Goal: Task Accomplishment & Management: Use online tool/utility

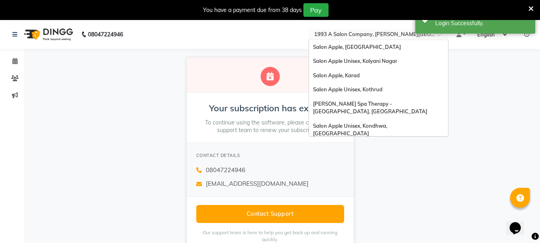
click at [379, 35] on input "text" at bounding box center [371, 35] width 116 height 8
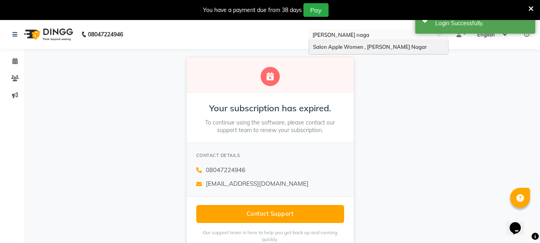
type input "[PERSON_NAME][GEOGRAPHIC_DATA]"
click at [418, 87] on div "Your subscription has expired. To continue using the software, please contact o…" at bounding box center [270, 155] width 540 height 212
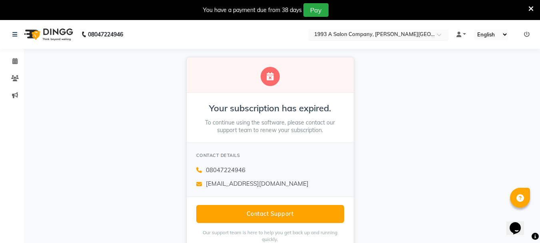
click at [404, 36] on input "text" at bounding box center [371, 35] width 116 height 8
type input "Kharad"
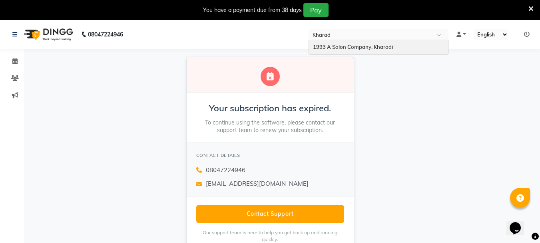
click at [372, 48] on span "1993 A Salon Company, Kharadi" at bounding box center [353, 47] width 80 height 6
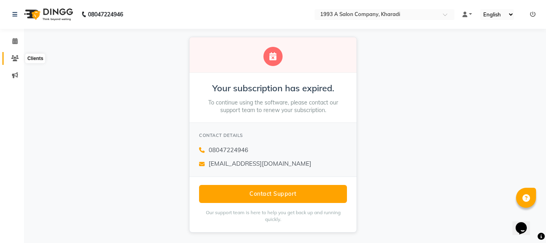
click at [17, 58] on icon at bounding box center [15, 58] width 8 height 6
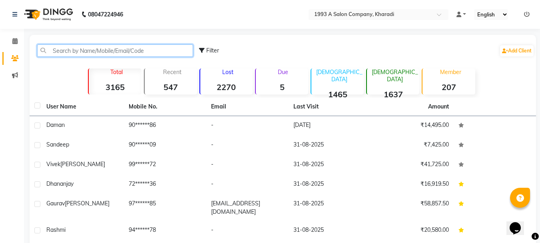
click at [82, 48] on input "text" at bounding box center [115, 50] width 156 height 12
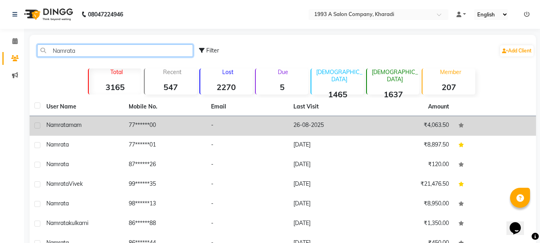
type input "Namrata"
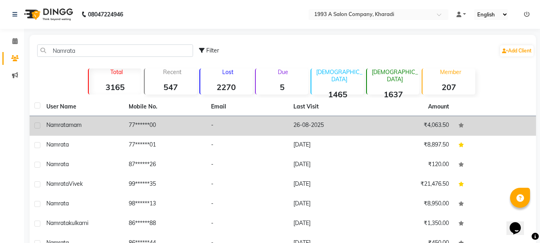
click at [82, 122] on span "mam" at bounding box center [75, 124] width 13 height 7
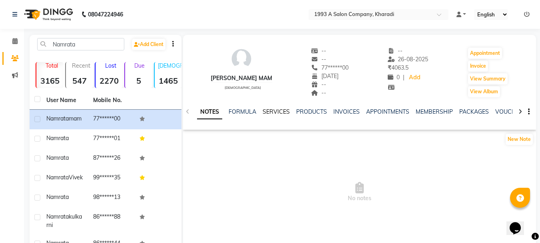
click at [276, 113] on link "SERVICES" at bounding box center [276, 111] width 27 height 7
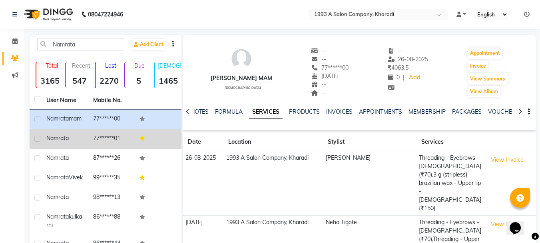
click at [101, 140] on td "77******01" at bounding box center [111, 139] width 47 height 20
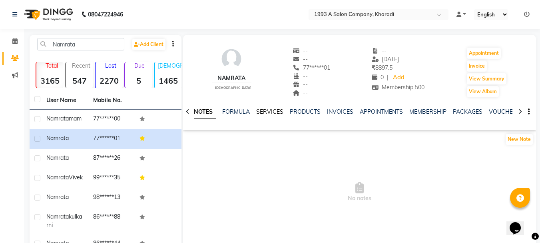
click at [265, 113] on link "SERVICES" at bounding box center [269, 111] width 27 height 7
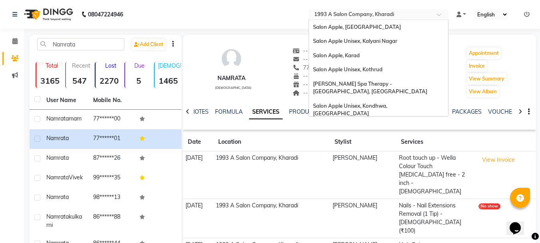
click at [379, 12] on input "text" at bounding box center [371, 15] width 116 height 8
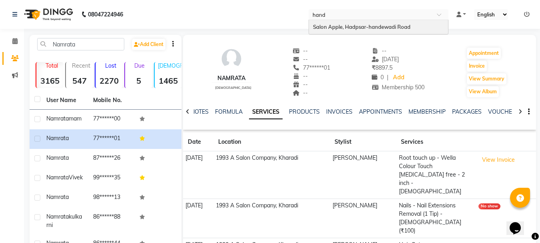
type input "hande"
click at [378, 28] on span "Salon Apple, Hadpsar-handewadi Road" at bounding box center [362, 27] width 98 height 6
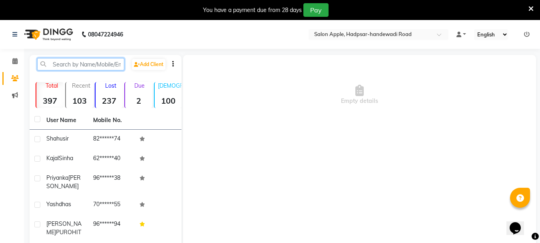
click at [81, 65] on input "text" at bounding box center [80, 64] width 87 height 12
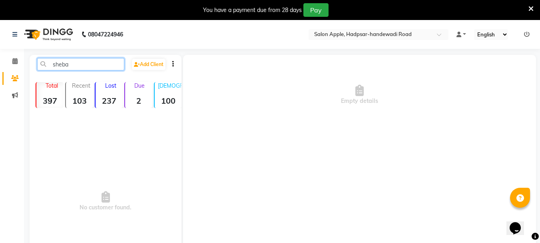
click at [61, 64] on input "sheba" at bounding box center [80, 64] width 87 height 12
drag, startPoint x: 92, startPoint y: 68, endPoint x: 38, endPoint y: 67, distance: 53.6
click at [38, 67] on input "sheeba" at bounding box center [80, 64] width 87 height 12
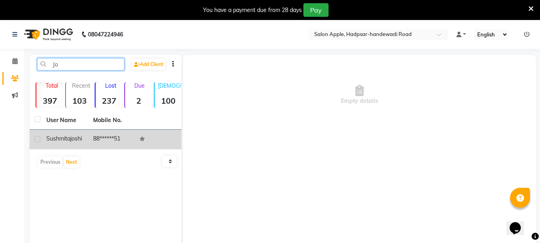
type input "Jo"
click at [74, 143] on div "sushmita joshi" at bounding box center [64, 138] width 37 height 8
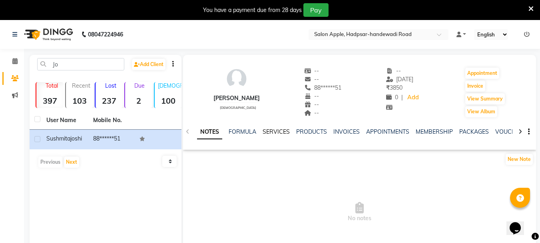
click at [278, 130] on link "SERVICES" at bounding box center [276, 131] width 27 height 7
